Goal: Check status: Check status

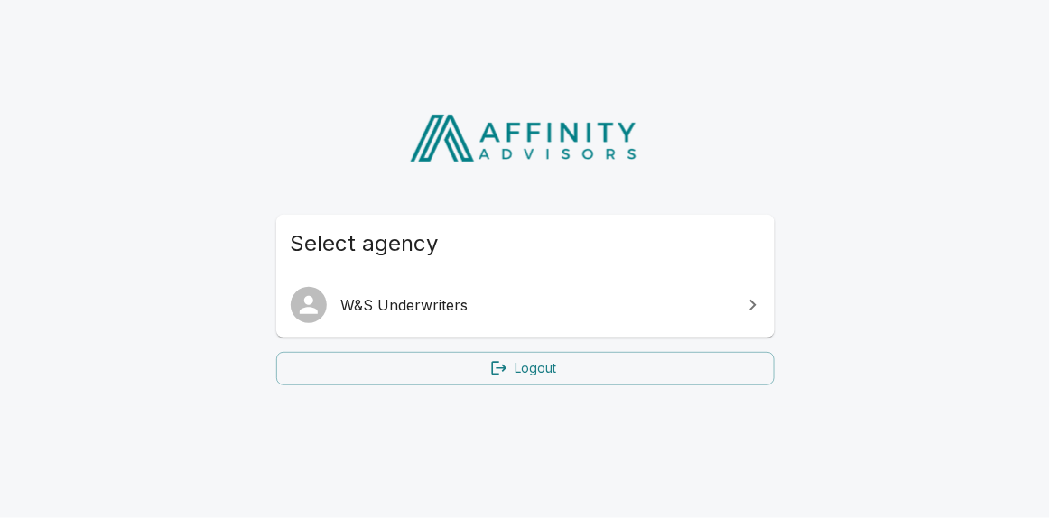
drag, startPoint x: 0, startPoint y: 0, endPoint x: 488, endPoint y: 318, distance: 582.6
click at [488, 318] on link "W&S Underwriters" at bounding box center [525, 305] width 498 height 51
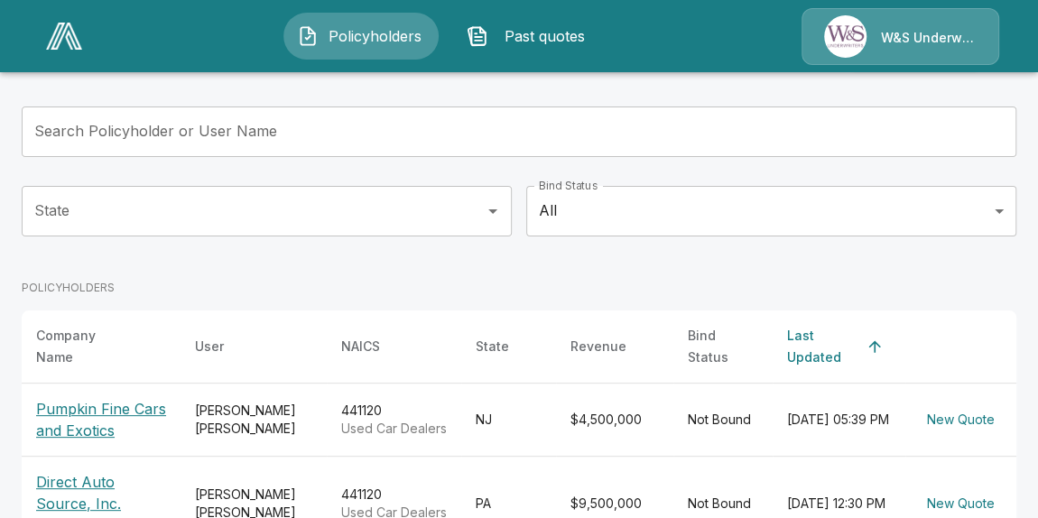
scroll to position [190, 0]
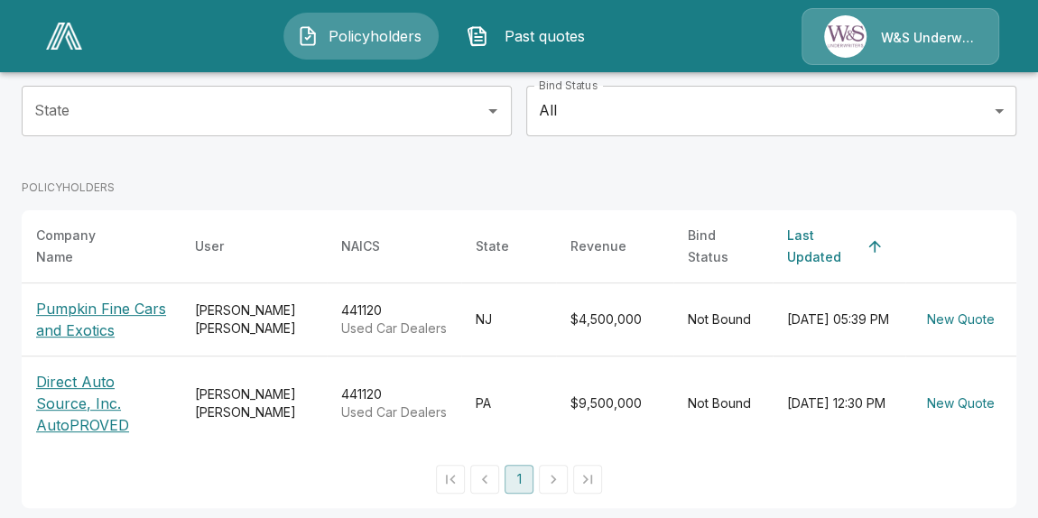
click at [65, 299] on p "Pumpkin Fine Cars and Exotics" at bounding box center [101, 319] width 130 height 43
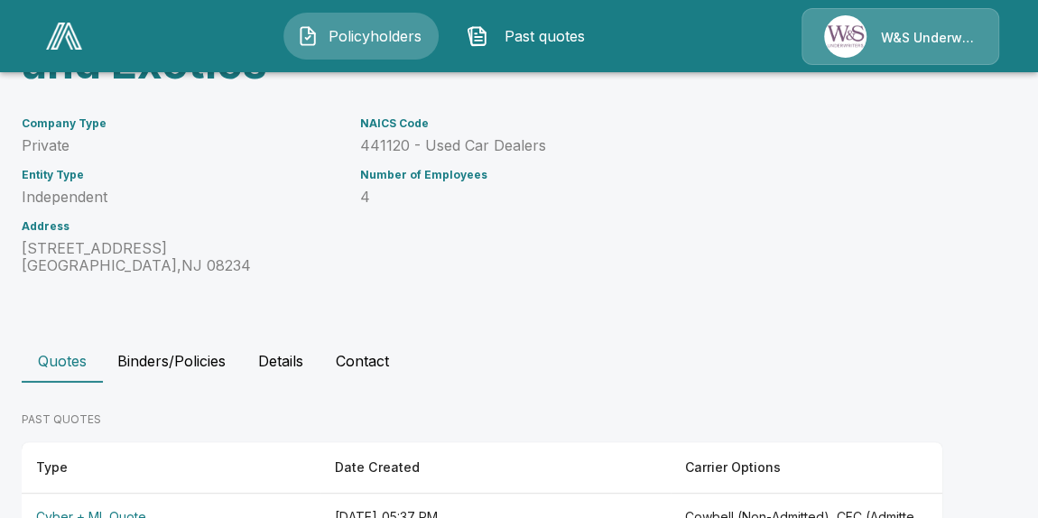
scroll to position [305, 0]
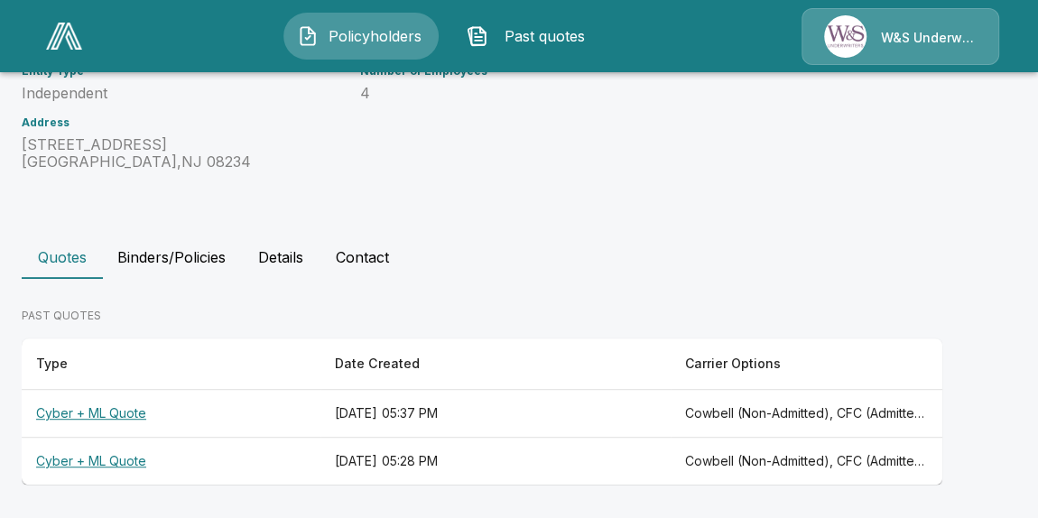
click at [134, 461] on th "Cyber + ML Quote" at bounding box center [171, 462] width 299 height 48
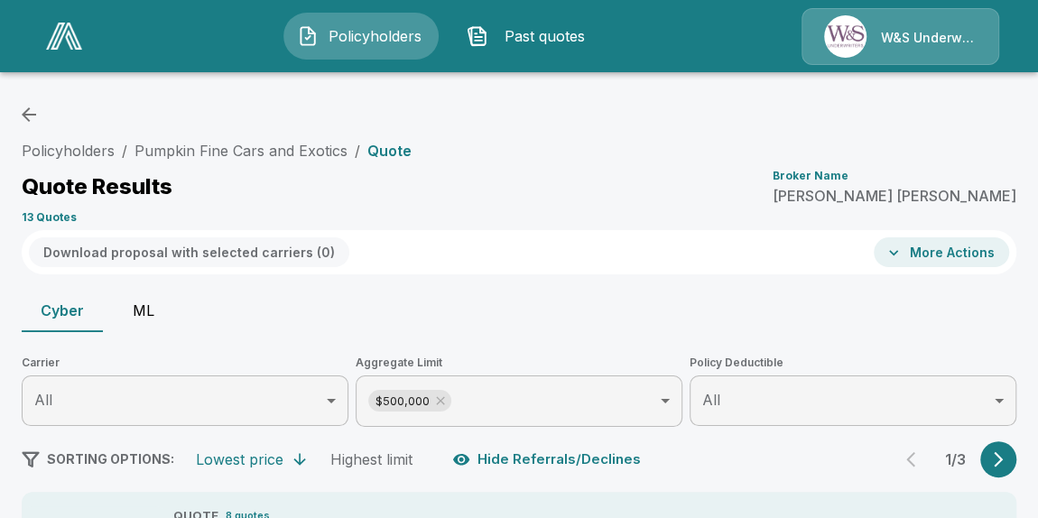
click at [145, 311] on button "ML" at bounding box center [143, 310] width 81 height 43
click at [374, 38] on span "Policyholders" at bounding box center [375, 36] width 99 height 22
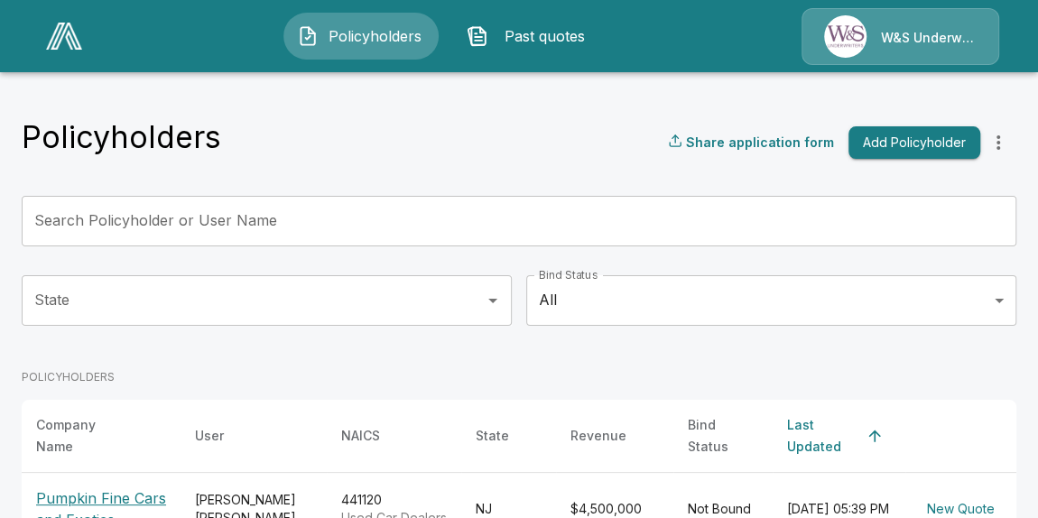
click at [56, 35] on img at bounding box center [64, 36] width 36 height 27
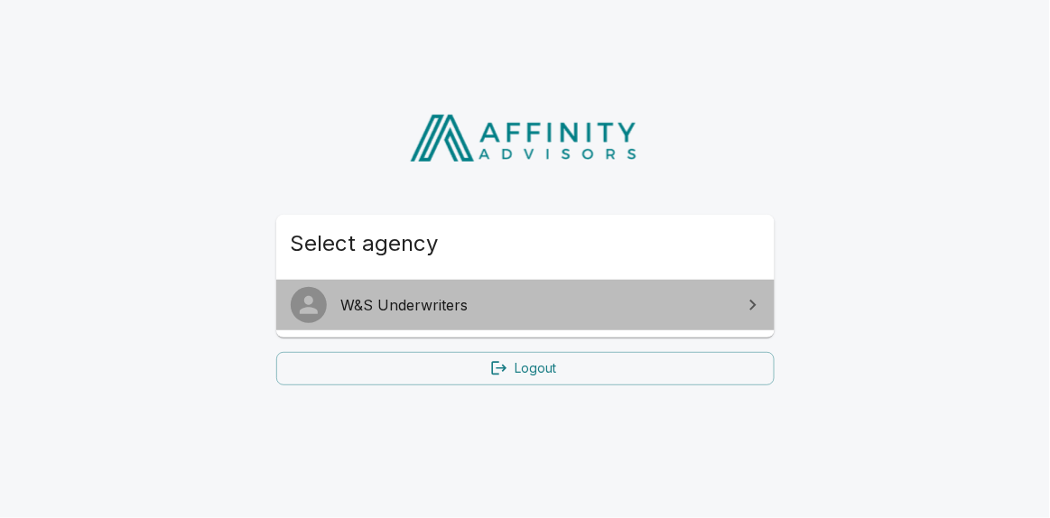
click at [439, 311] on span "W&S Underwriters" at bounding box center [536, 305] width 390 height 22
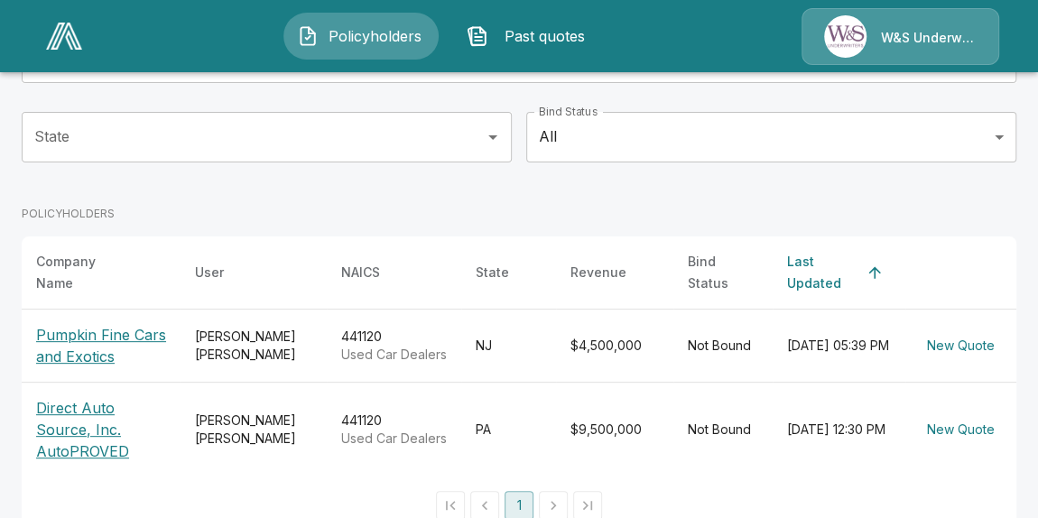
scroll to position [190, 0]
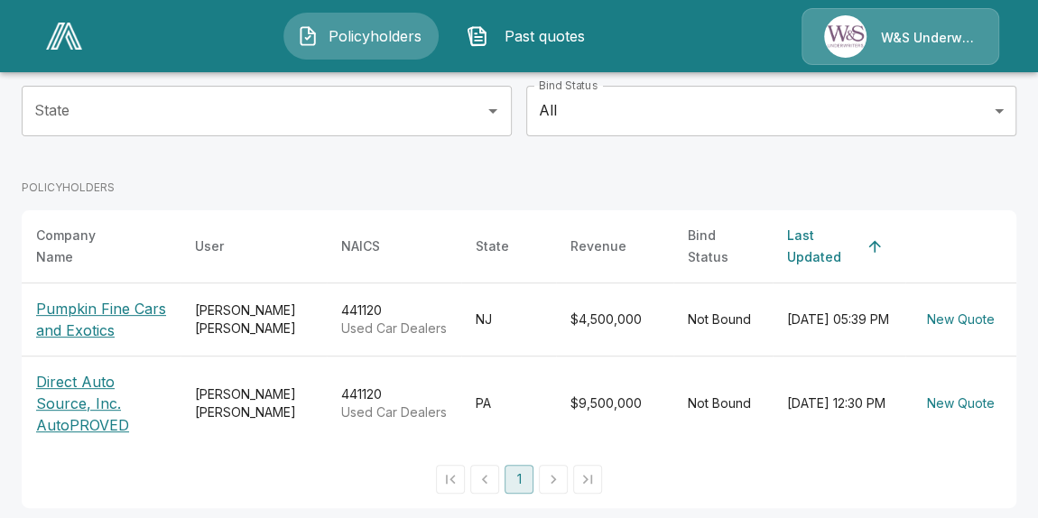
click at [105, 313] on p "Pumpkin Fine Cars and Exotics" at bounding box center [101, 319] width 130 height 43
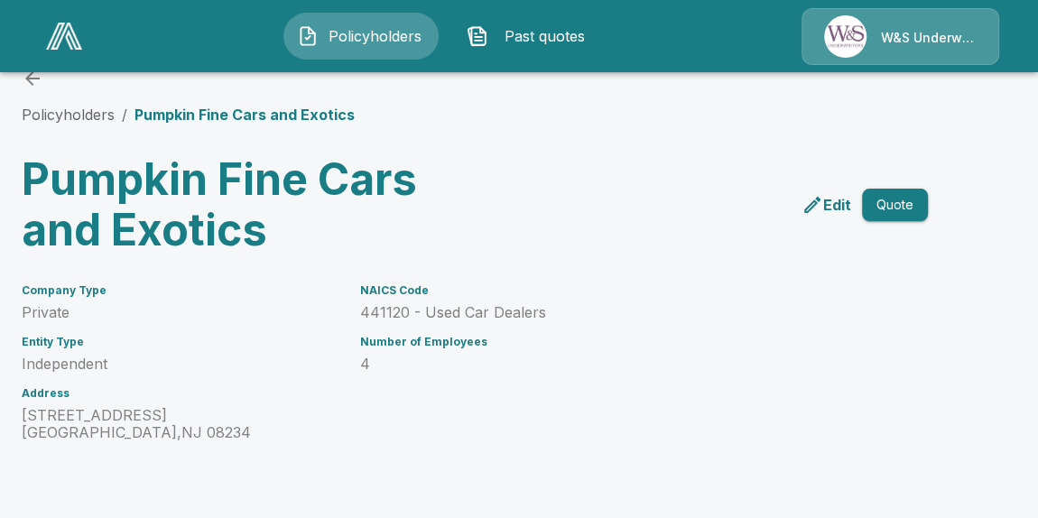
scroll to position [305, 0]
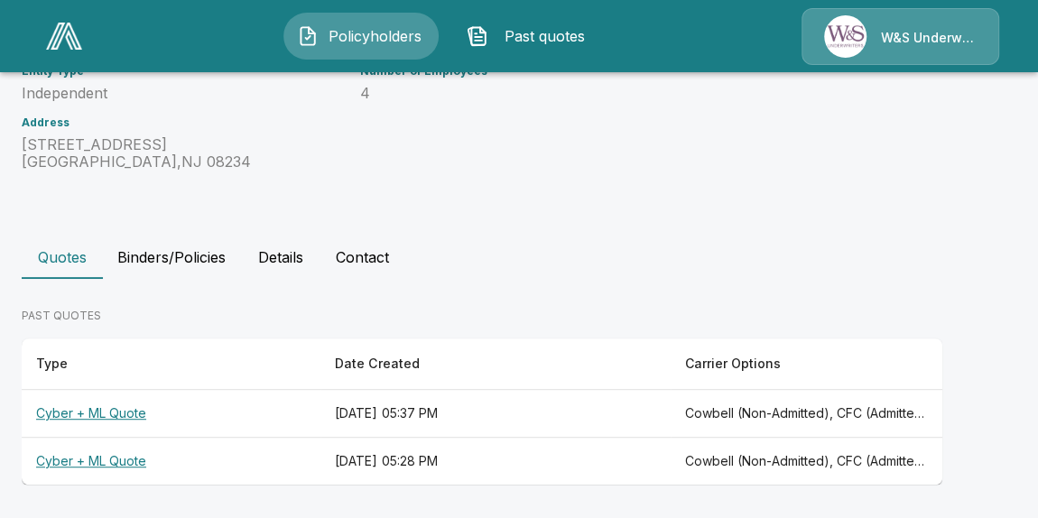
click at [124, 412] on th "Cyber + ML Quote" at bounding box center [171, 414] width 299 height 48
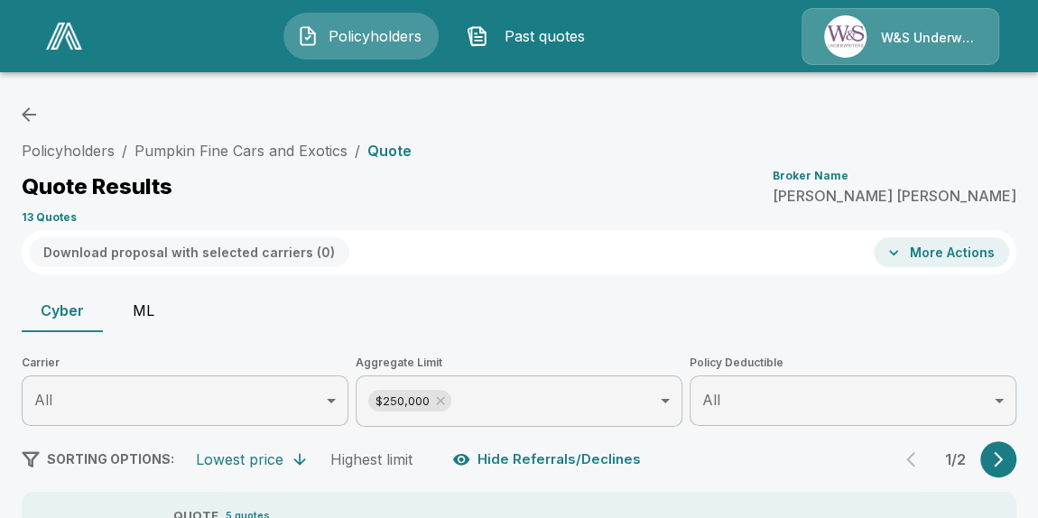
click at [137, 306] on button "ML" at bounding box center [143, 310] width 81 height 43
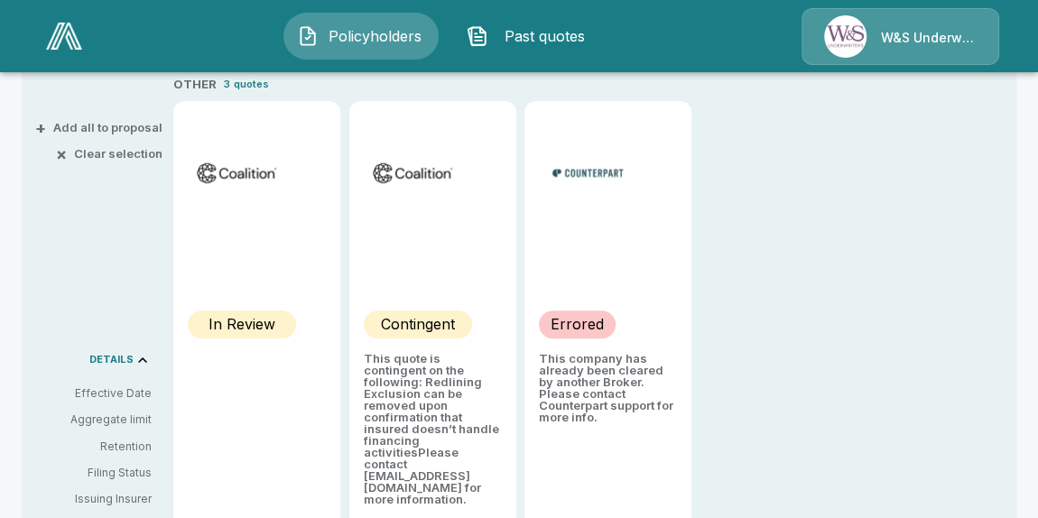
scroll to position [328, 0]
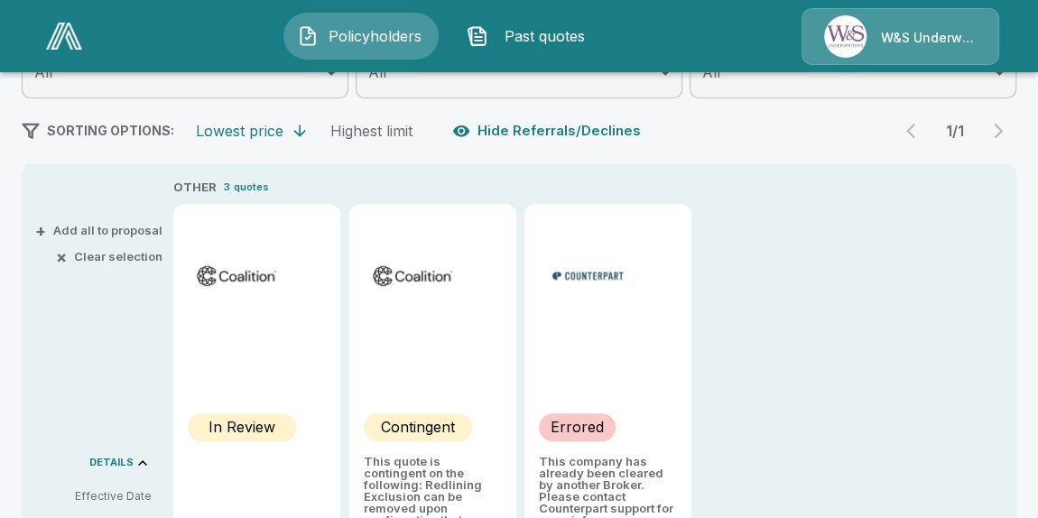
click at [70, 48] on img at bounding box center [64, 36] width 36 height 27
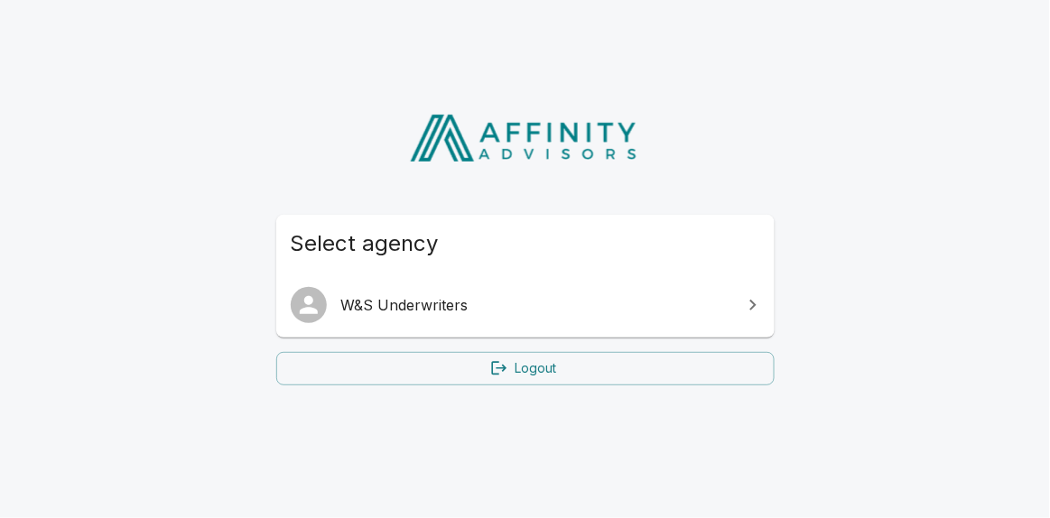
click at [377, 296] on span "W&S Underwriters" at bounding box center [536, 305] width 390 height 22
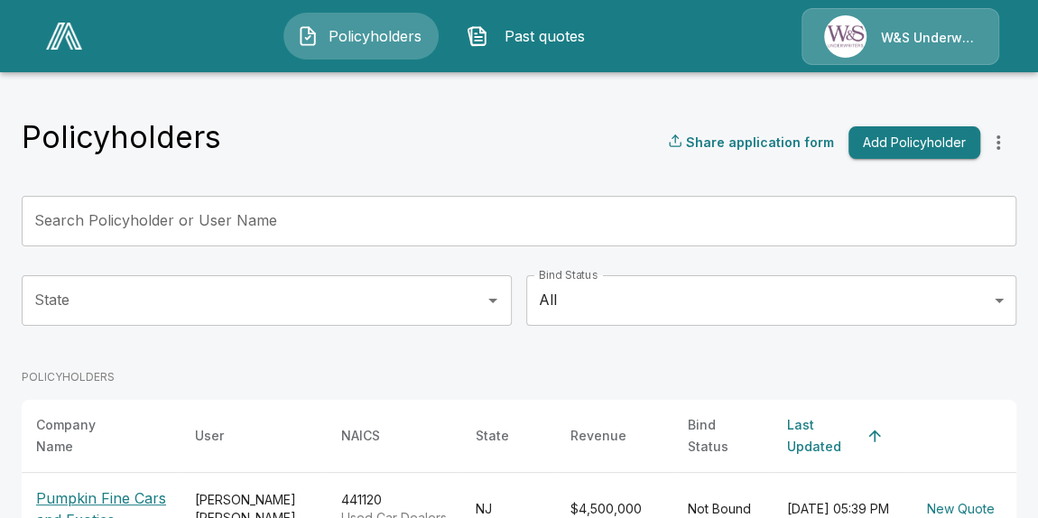
scroll to position [163, 0]
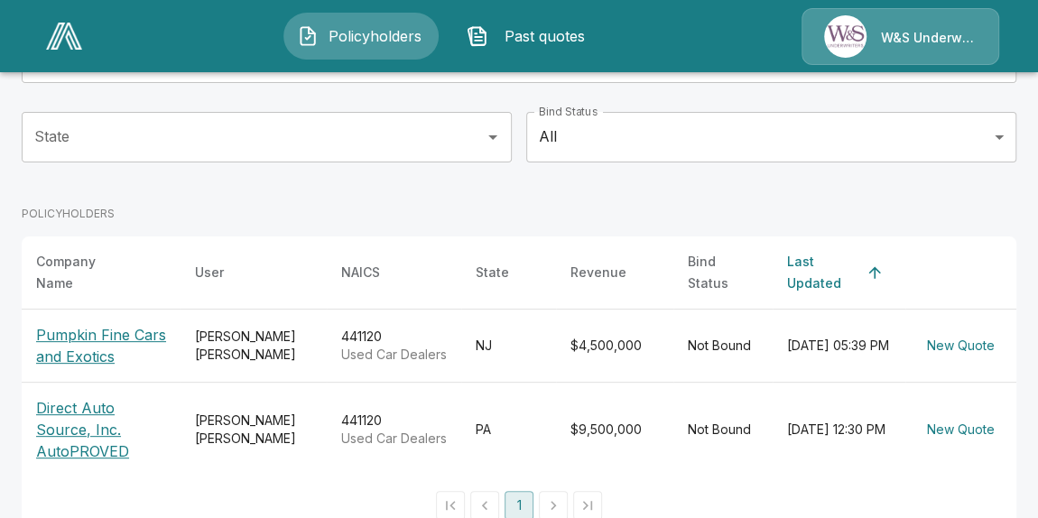
click at [93, 417] on p "Direct Auto Source, Inc. AutoPROVED" at bounding box center [101, 429] width 130 height 65
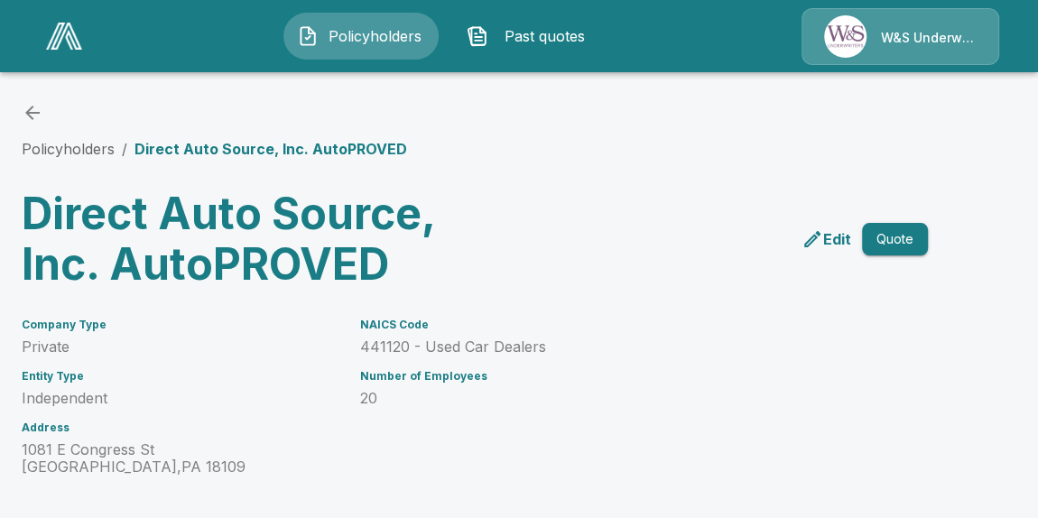
scroll to position [257, 0]
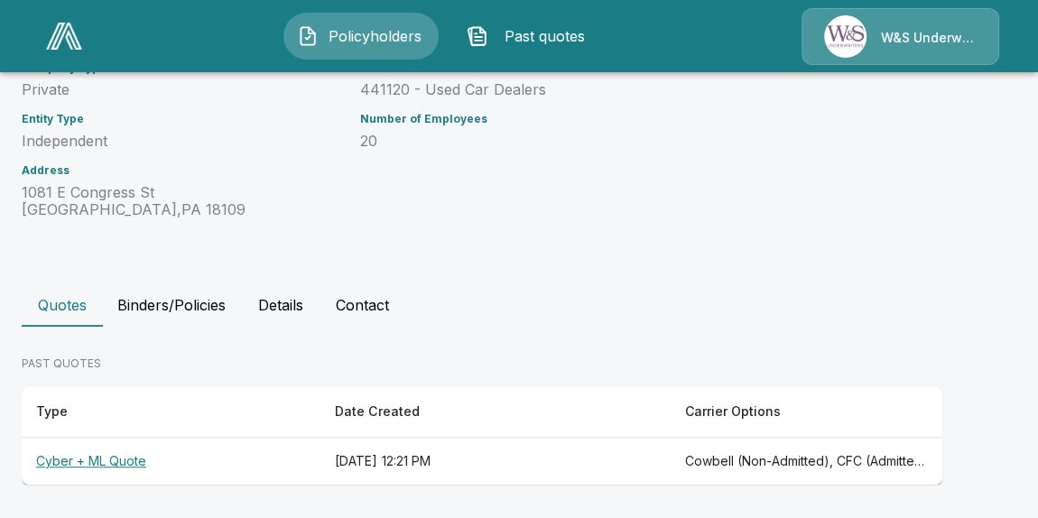
click at [122, 460] on th "Cyber + ML Quote" at bounding box center [171, 462] width 299 height 48
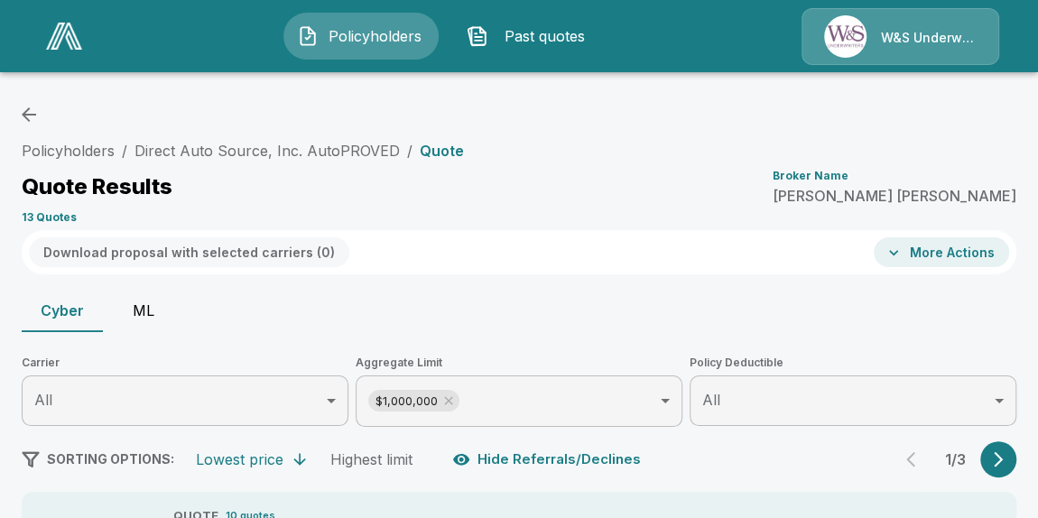
click at [142, 308] on button "ML" at bounding box center [143, 310] width 81 height 43
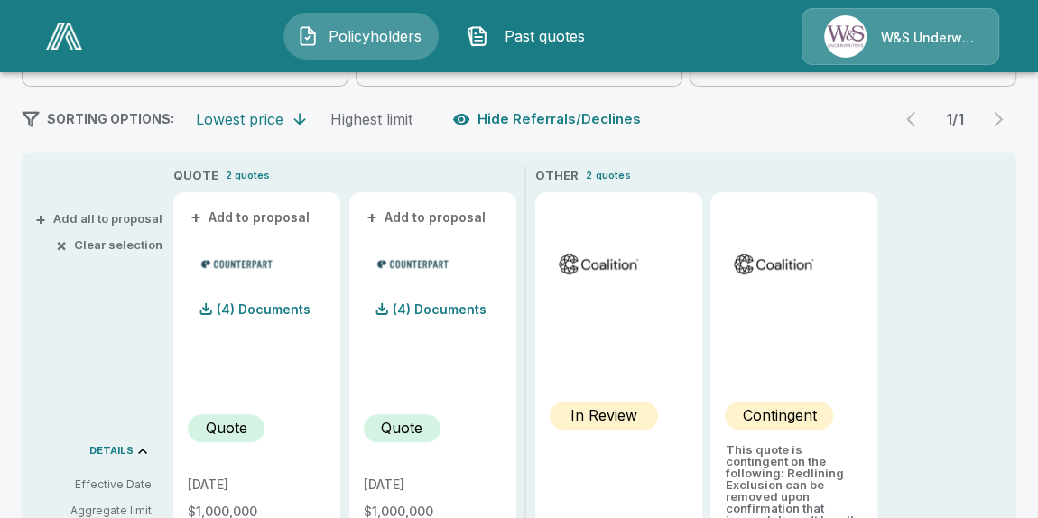
scroll to position [410, 0]
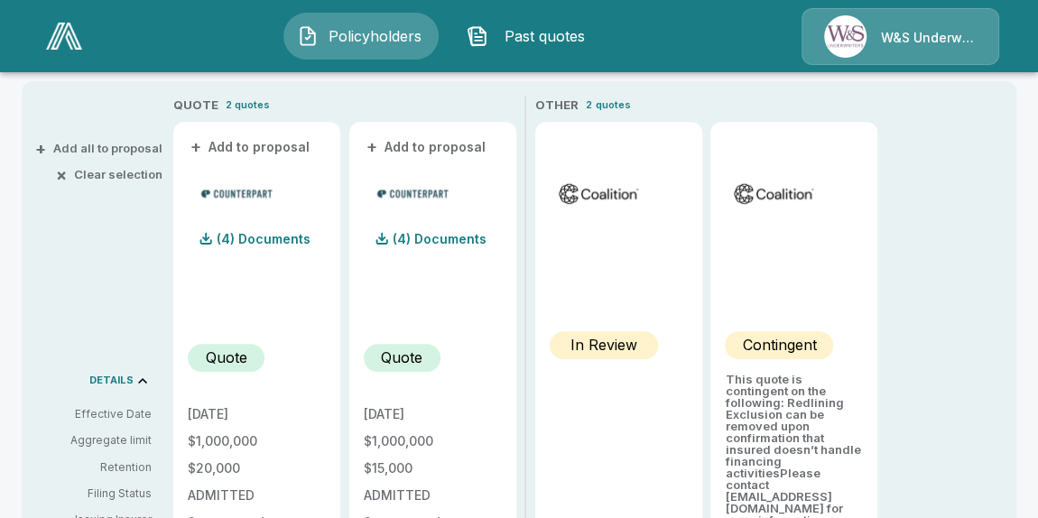
click at [80, 43] on img at bounding box center [64, 36] width 36 height 27
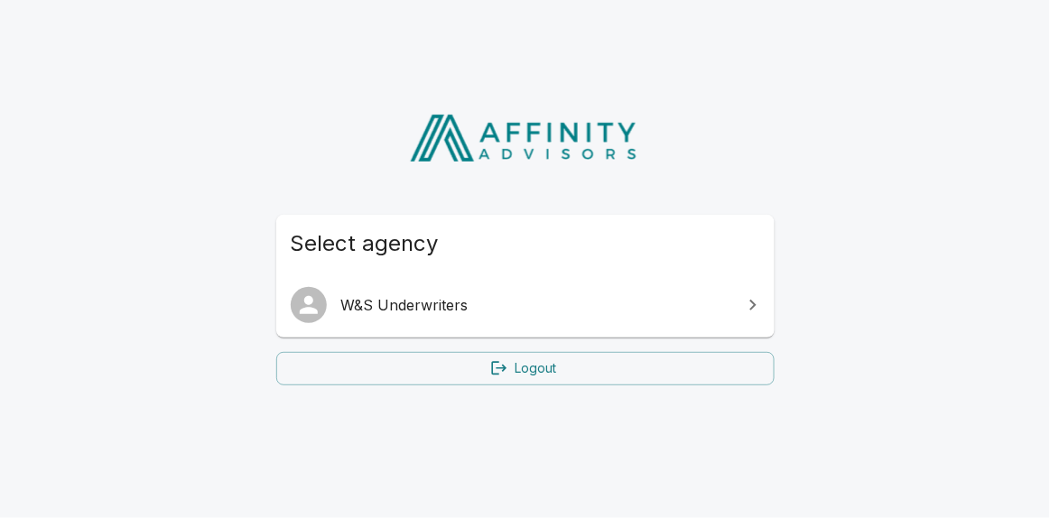
click at [381, 313] on span "W&S Underwriters" at bounding box center [536, 305] width 390 height 22
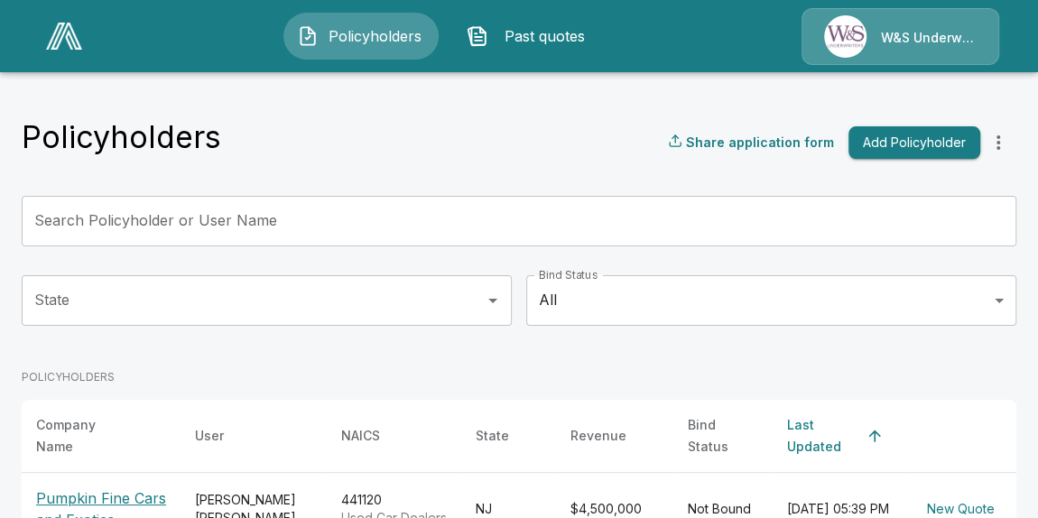
click at [129, 487] on p "Pumpkin Fine Cars and Exotics" at bounding box center [101, 508] width 130 height 43
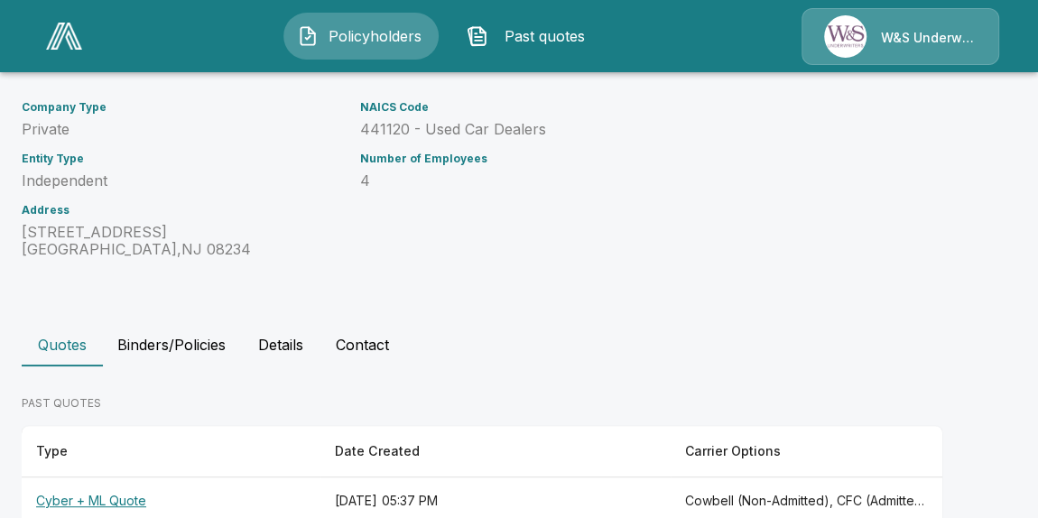
scroll to position [305, 0]
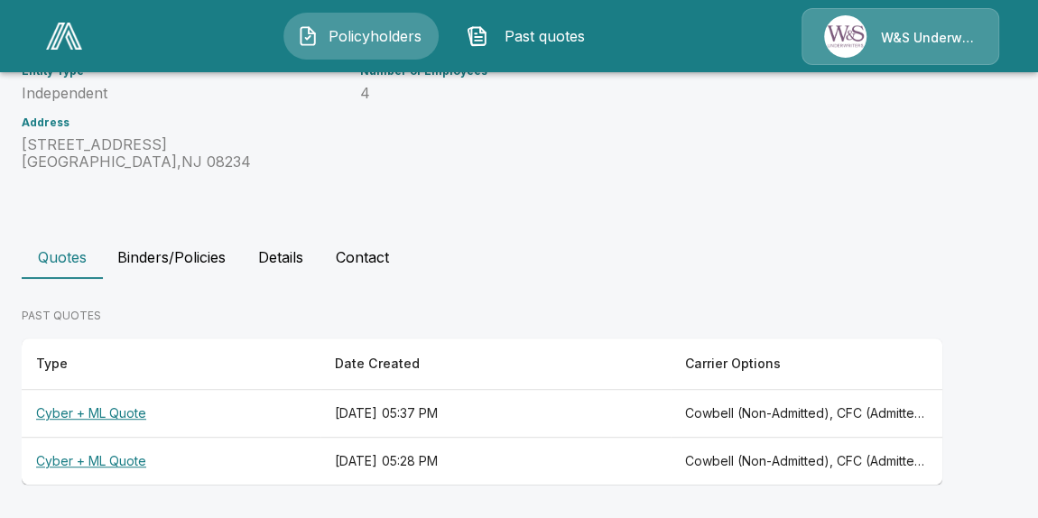
click at [125, 462] on th "Cyber + ML Quote" at bounding box center [171, 462] width 299 height 48
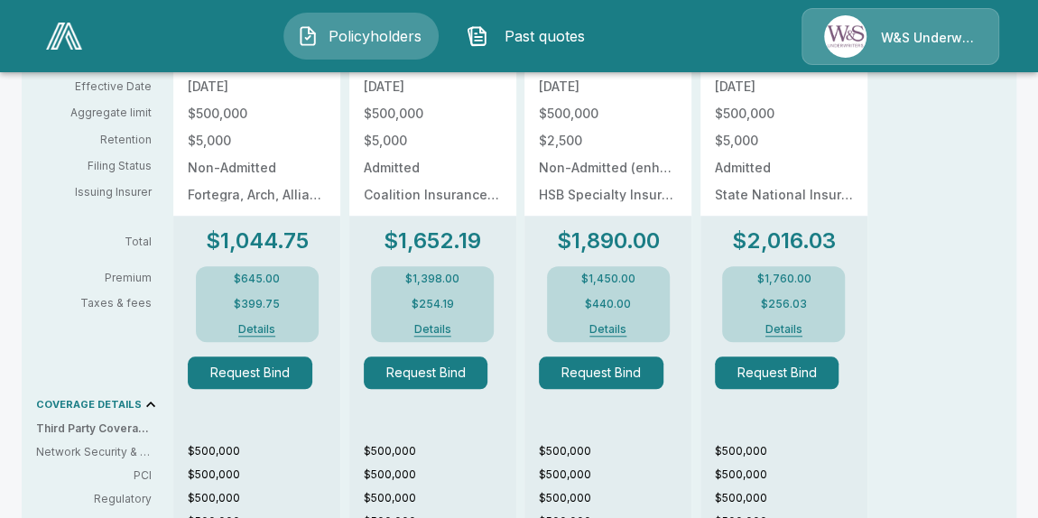
scroll to position [163, 0]
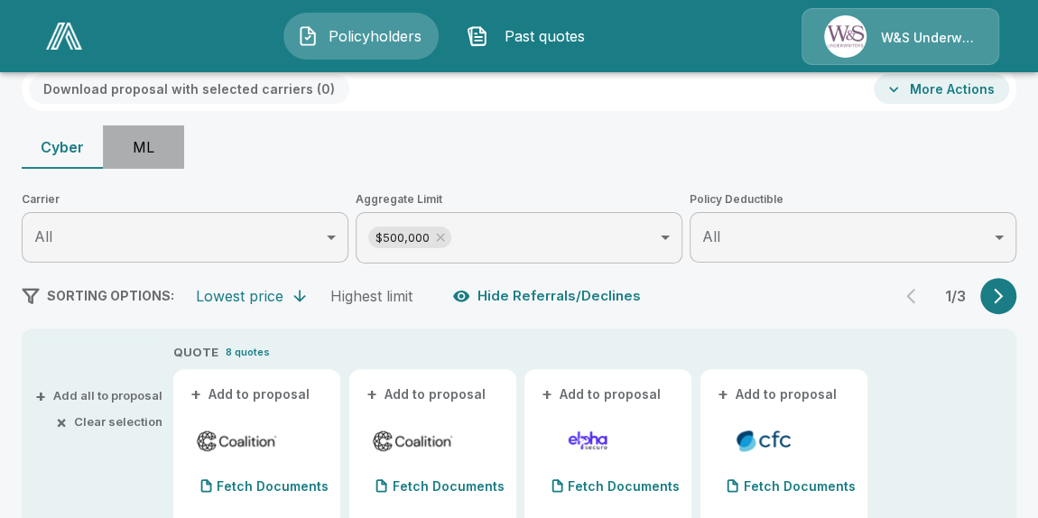
click at [138, 145] on button "ML" at bounding box center [143, 146] width 81 height 43
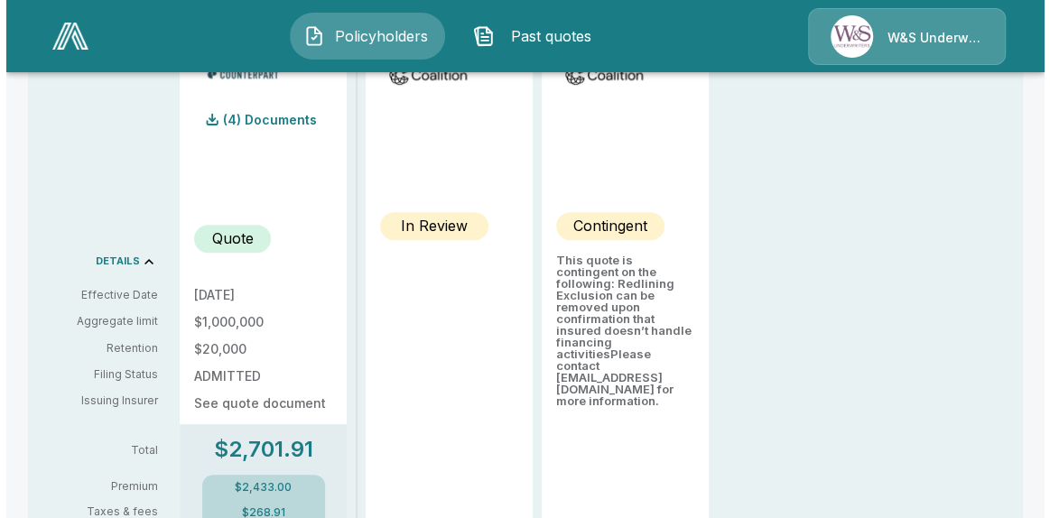
scroll to position [492, 0]
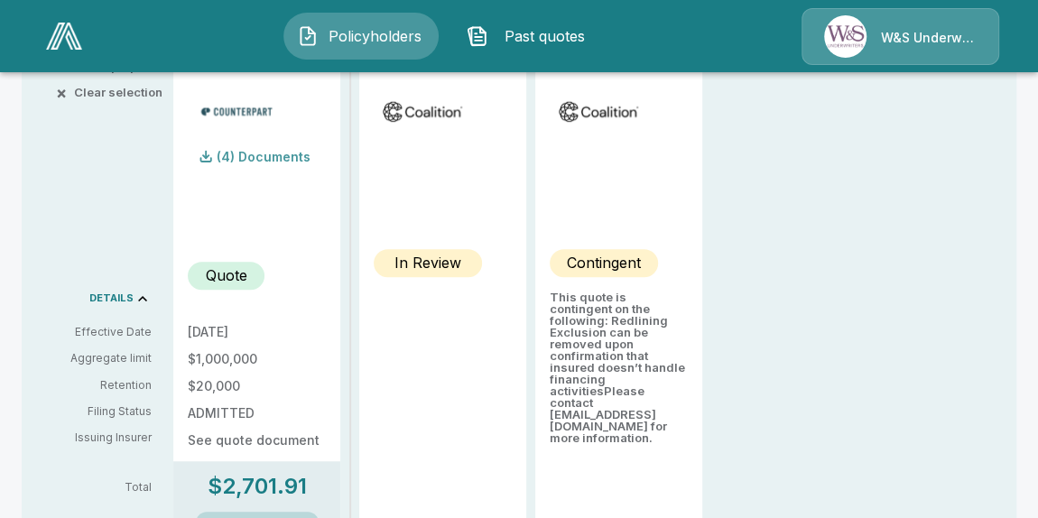
click at [243, 158] on p "(4) Documents" at bounding box center [264, 157] width 94 height 13
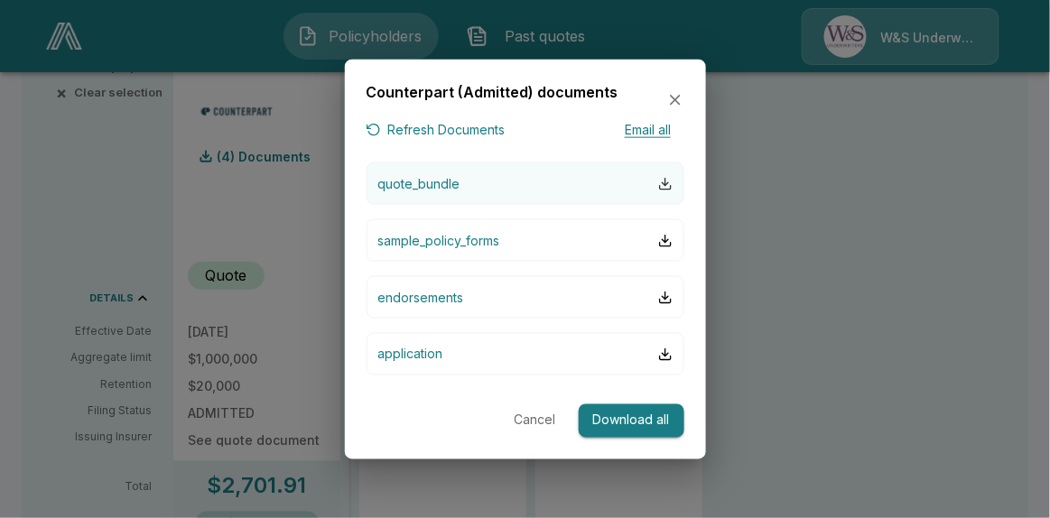
click at [669, 181] on div "button" at bounding box center [665, 183] width 14 height 14
